Goal: Task Accomplishment & Management: Manage account settings

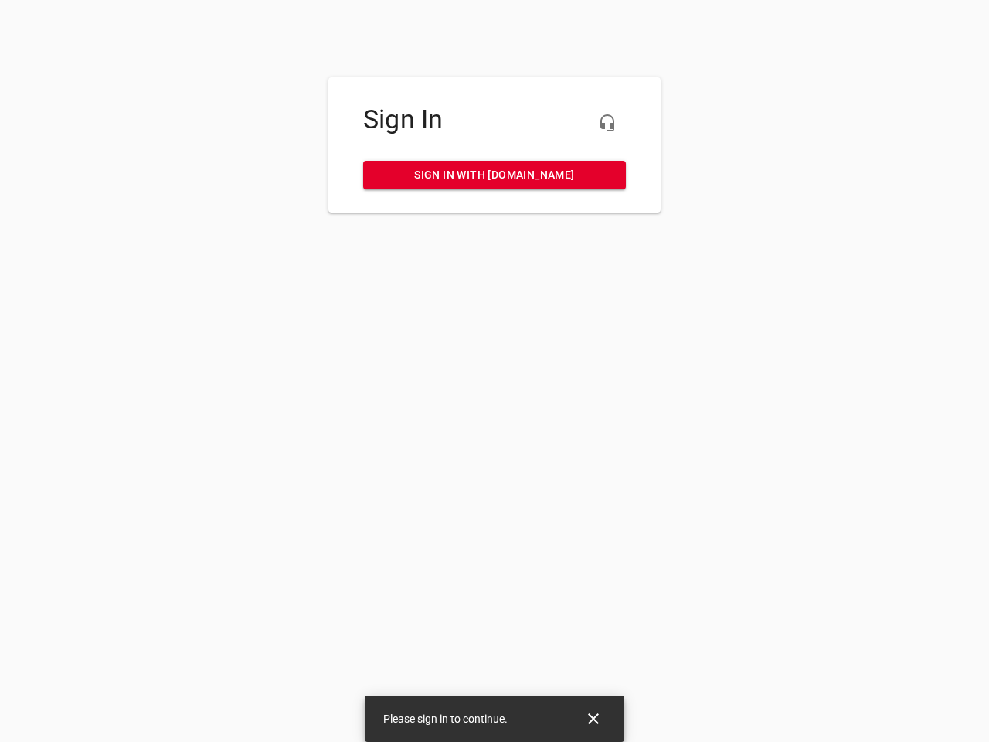
click at [607, 123] on icon "button" at bounding box center [607, 123] width 19 height 19
click at [593, 719] on icon "Close" at bounding box center [593, 718] width 11 height 11
